Goal: Entertainment & Leisure: Browse casually

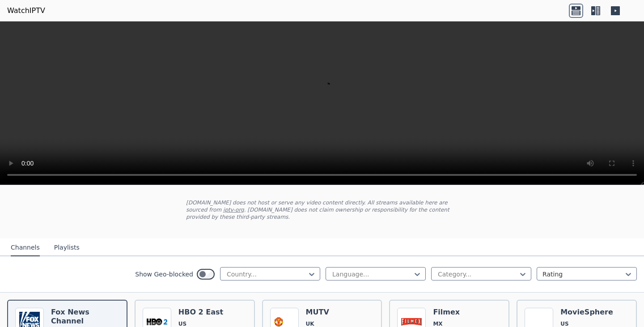
scroll to position [89, 0]
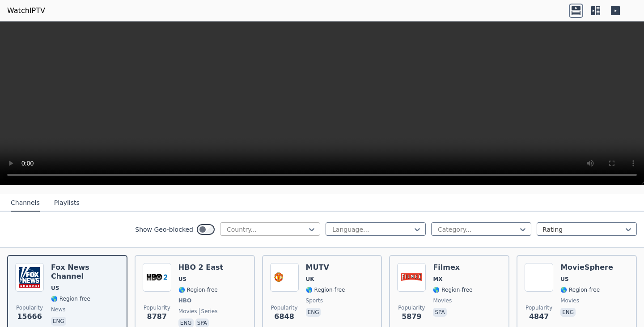
click at [269, 225] on div at bounding box center [266, 229] width 81 height 9
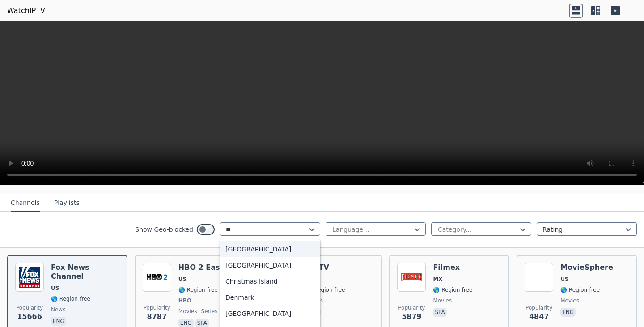
type input "***"
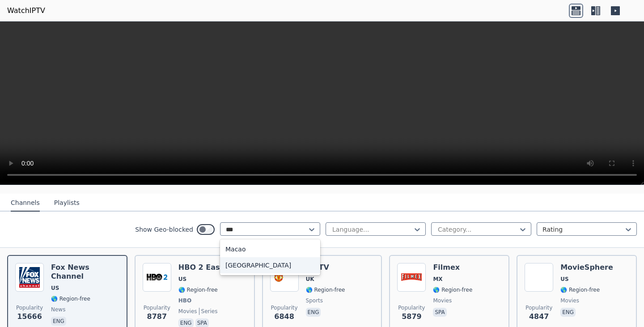
click at [251, 259] on div "[GEOGRAPHIC_DATA]" at bounding box center [270, 265] width 100 height 16
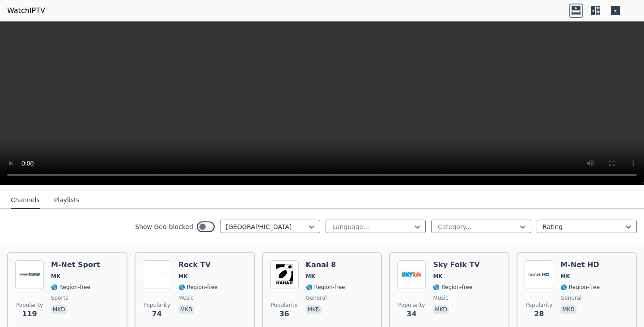
scroll to position [127, 0]
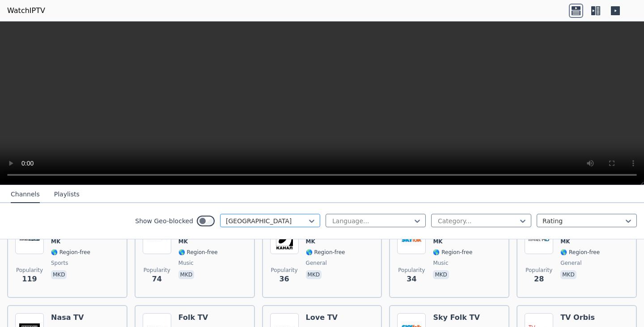
click at [251, 223] on div at bounding box center [266, 220] width 81 height 9
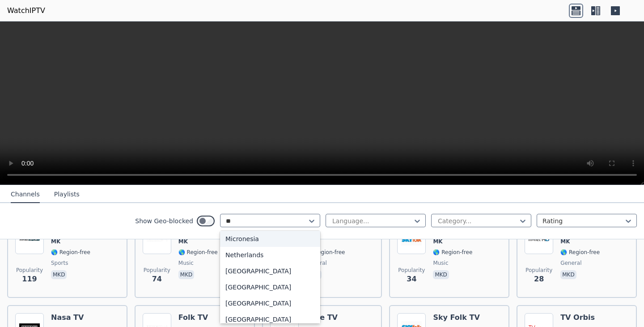
scroll to position [0, 0]
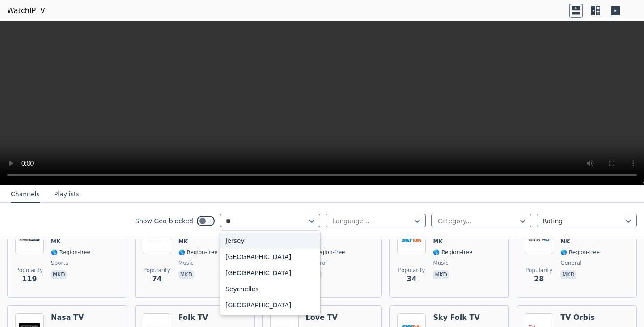
type input "***"
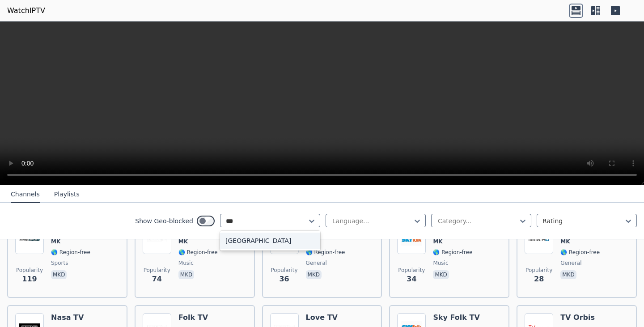
click at [250, 237] on div "[GEOGRAPHIC_DATA]" at bounding box center [270, 241] width 100 height 16
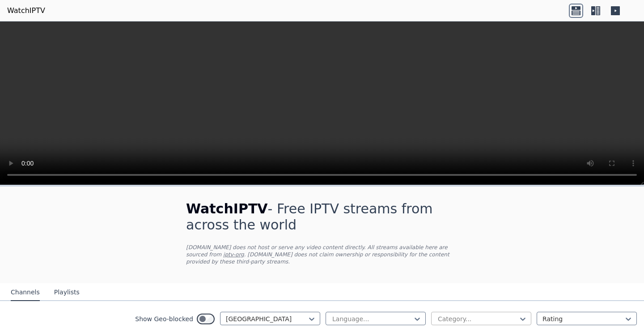
click at [466, 314] on div at bounding box center [477, 318] width 81 height 9
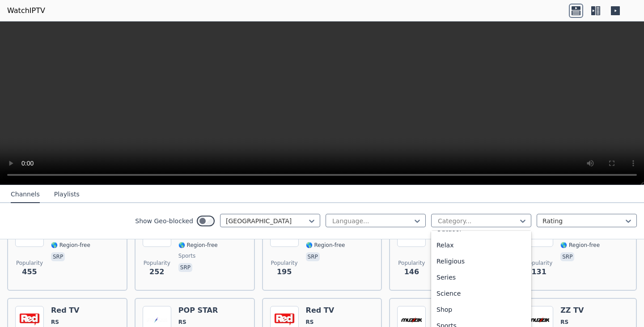
scroll to position [304, 0]
click at [456, 318] on div "Sports" at bounding box center [481, 323] width 100 height 16
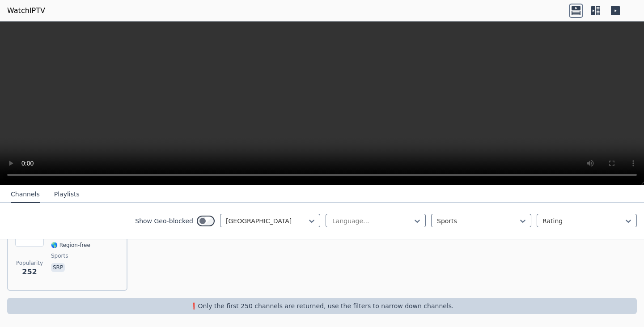
scroll to position [128, 0]
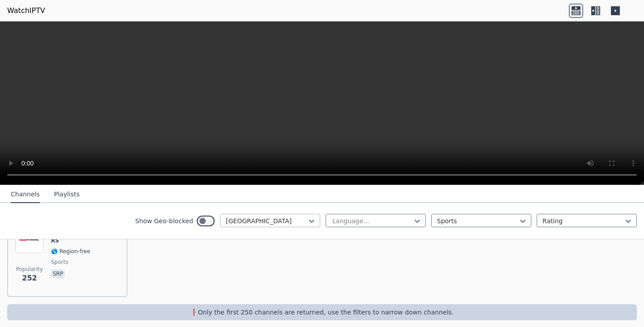
click at [289, 218] on div at bounding box center [266, 220] width 81 height 9
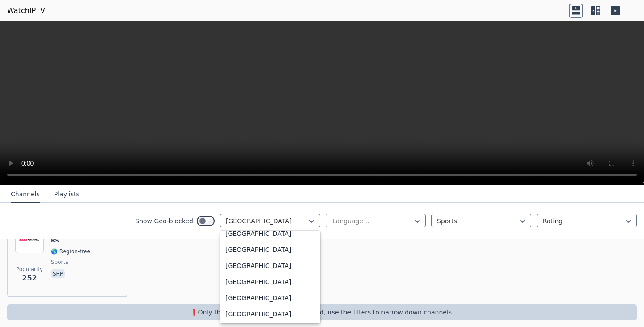
scroll to position [0, 0]
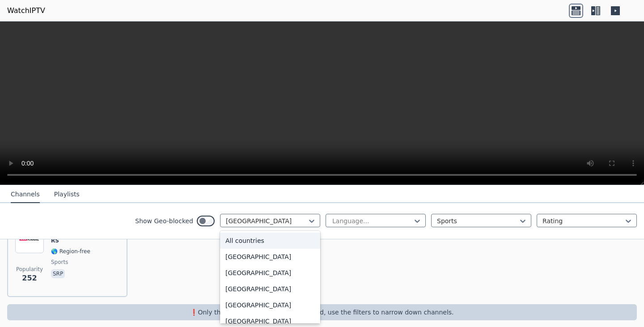
click at [290, 238] on div "All countries" at bounding box center [270, 241] width 100 height 16
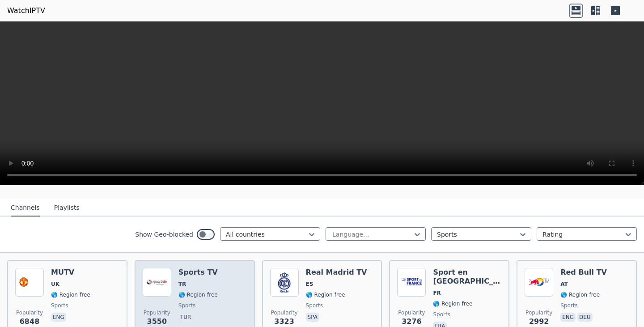
scroll to position [89, 0]
